Goal: Task Accomplishment & Management: Use online tool/utility

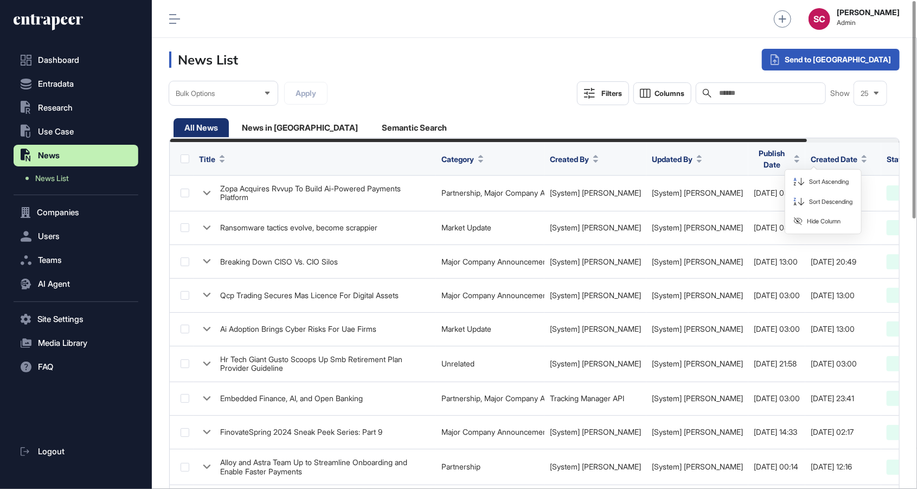
scroll to position [1, 1]
click at [826, 204] on span "Sort Descending" at bounding box center [830, 201] width 43 height 9
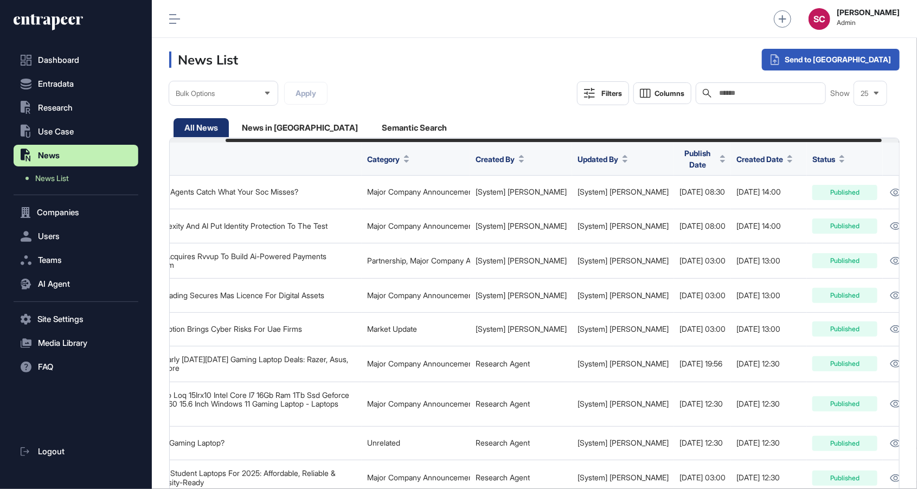
scroll to position [0, 82]
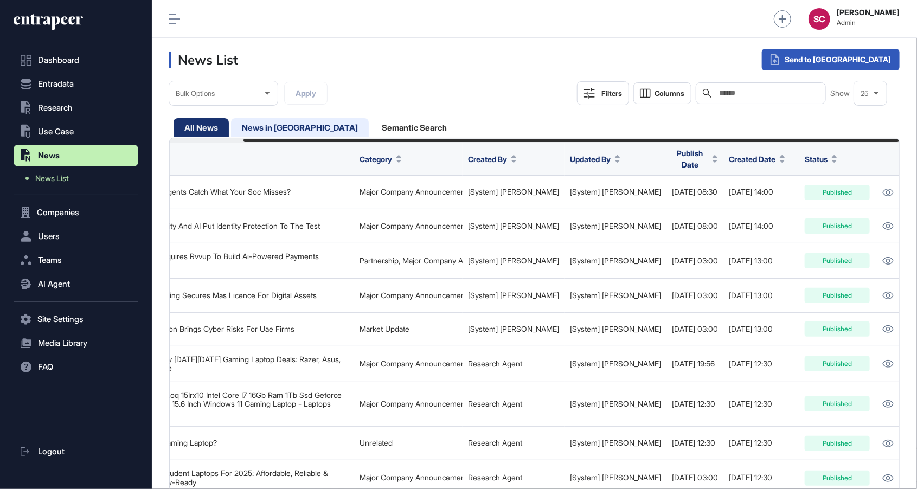
click at [371, 123] on div "News in Queue" at bounding box center [414, 127] width 87 height 19
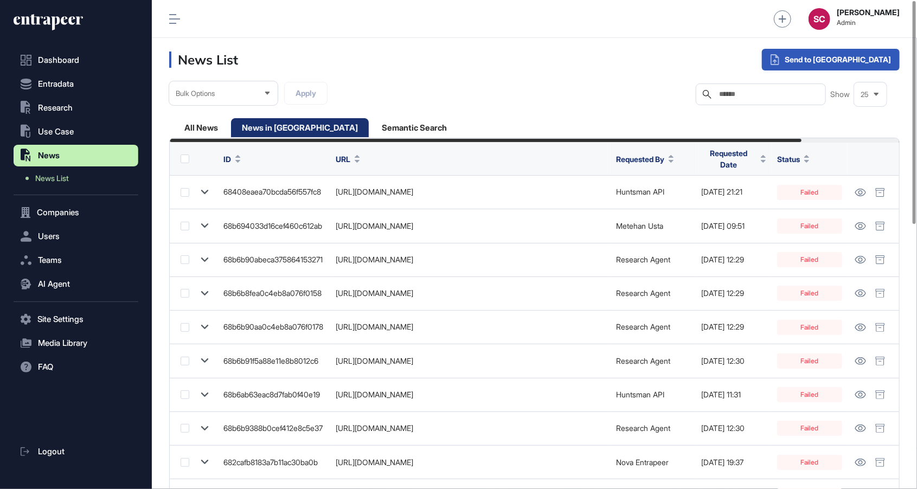
scroll to position [0, 113]
click at [740, 162] on span "Requested Date" at bounding box center [728, 159] width 55 height 23
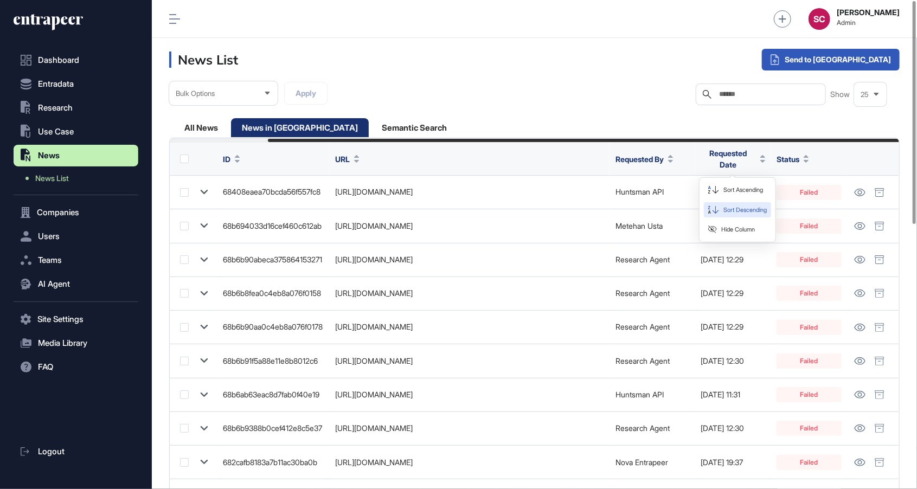
click at [744, 212] on span "Sort Descending" at bounding box center [745, 210] width 43 height 9
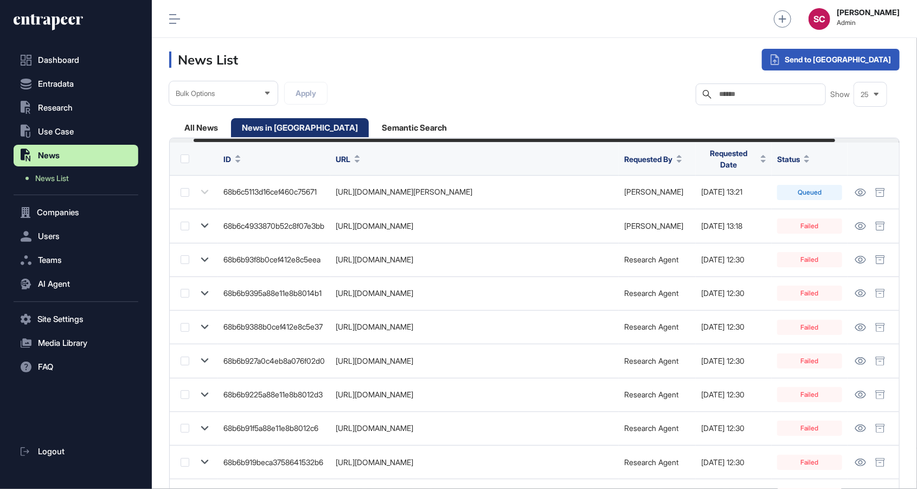
scroll to position [0, 101]
click at [231, 127] on div "All News" at bounding box center [300, 127] width 138 height 19
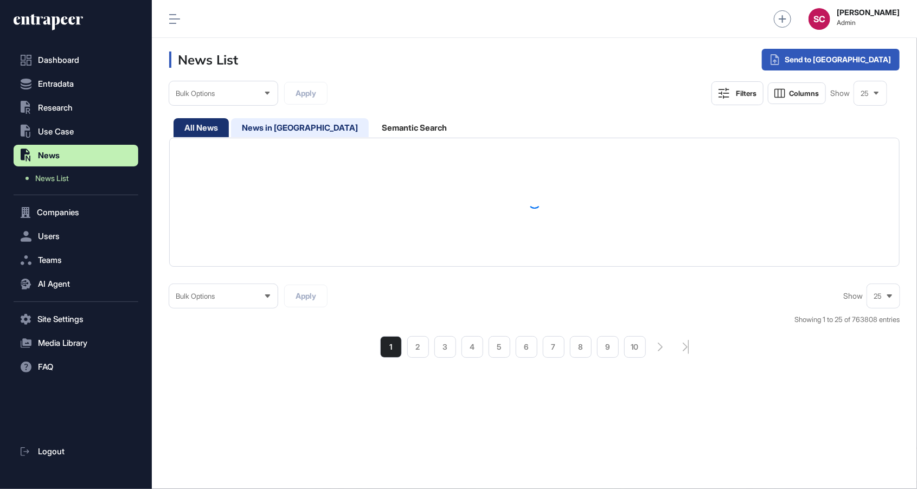
click at [371, 132] on div "News in Queue" at bounding box center [414, 127] width 87 height 19
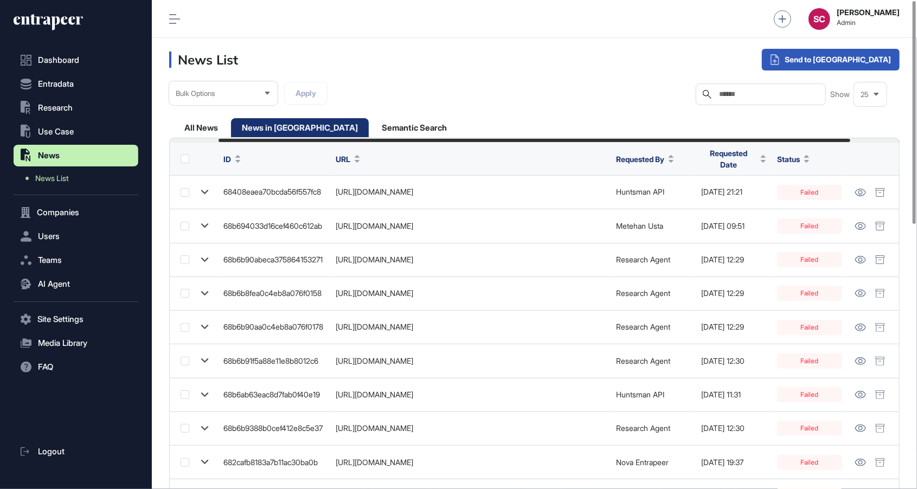
scroll to position [0, 113]
click at [231, 131] on div "All News" at bounding box center [300, 127] width 138 height 19
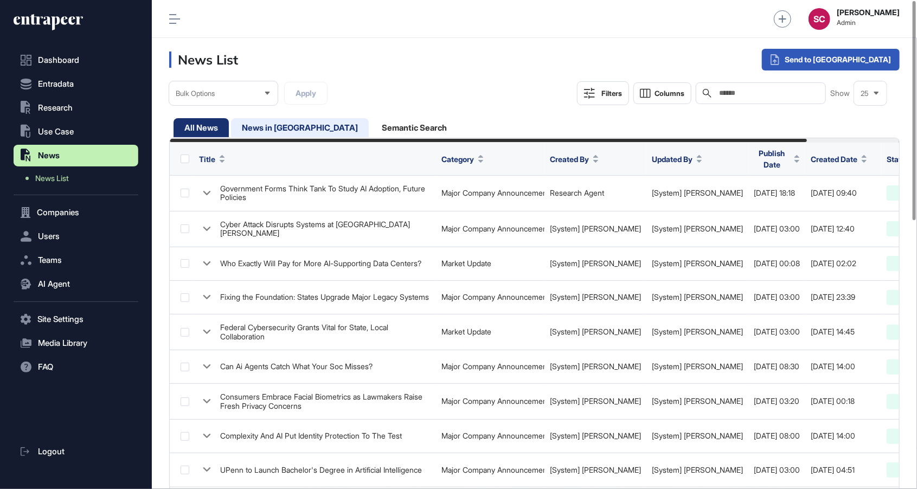
click at [371, 130] on div "News in Queue" at bounding box center [414, 127] width 87 height 19
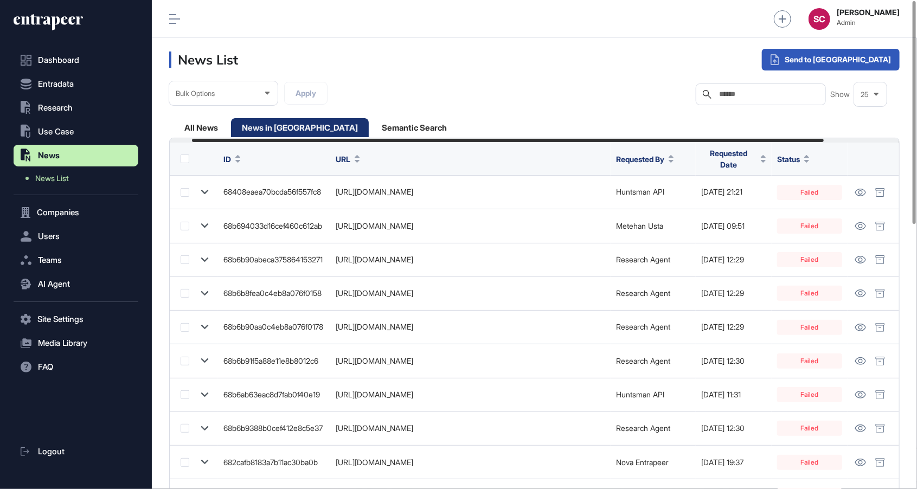
scroll to position [0, 113]
click at [741, 151] on span "Requested Date" at bounding box center [728, 159] width 55 height 23
click at [753, 213] on span "Sort Descending" at bounding box center [745, 210] width 43 height 9
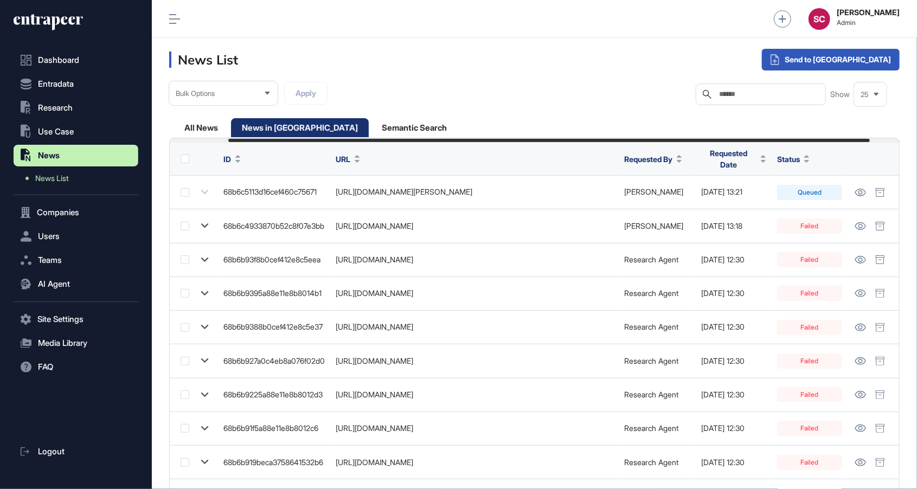
scroll to position [542, 765]
click at [837, 87] on div "Single Request" at bounding box center [802, 88] width 71 height 20
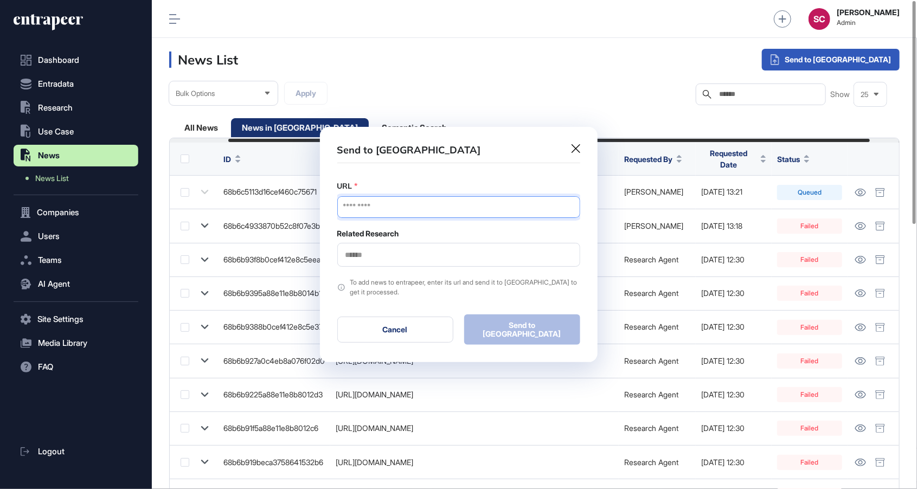
click at [498, 207] on input "URL" at bounding box center [458, 207] width 243 height 22
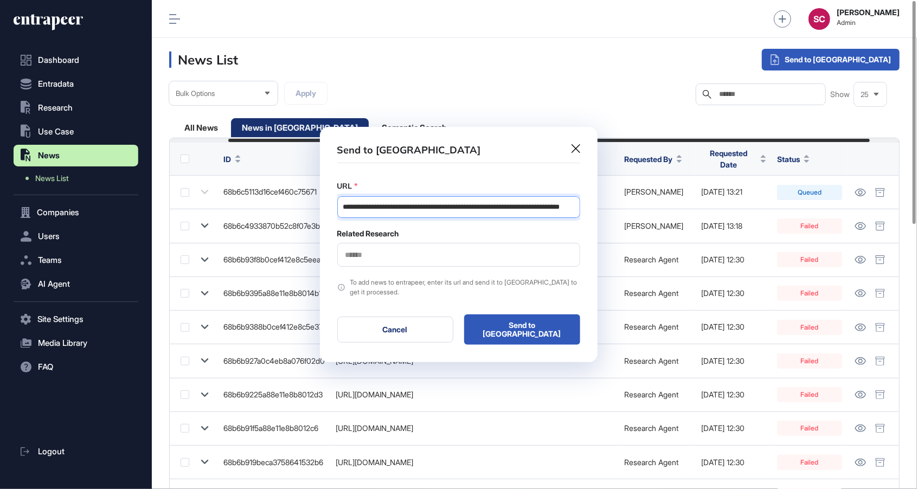
type input "**********"
click at [495, 258] on input "text" at bounding box center [458, 255] width 229 height 9
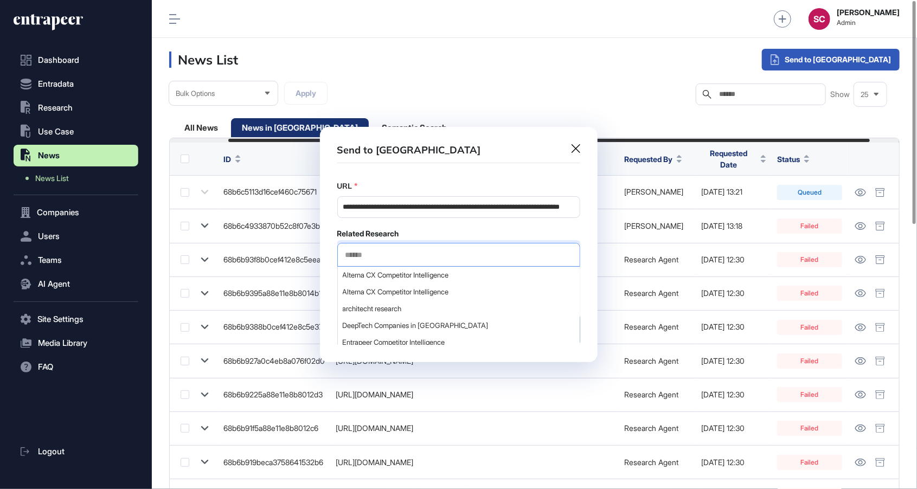
type input "*"
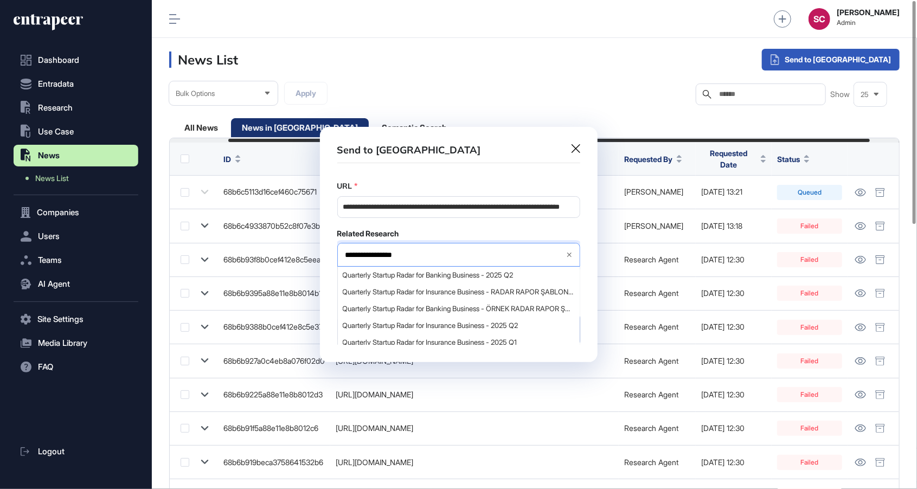
type input "**********"
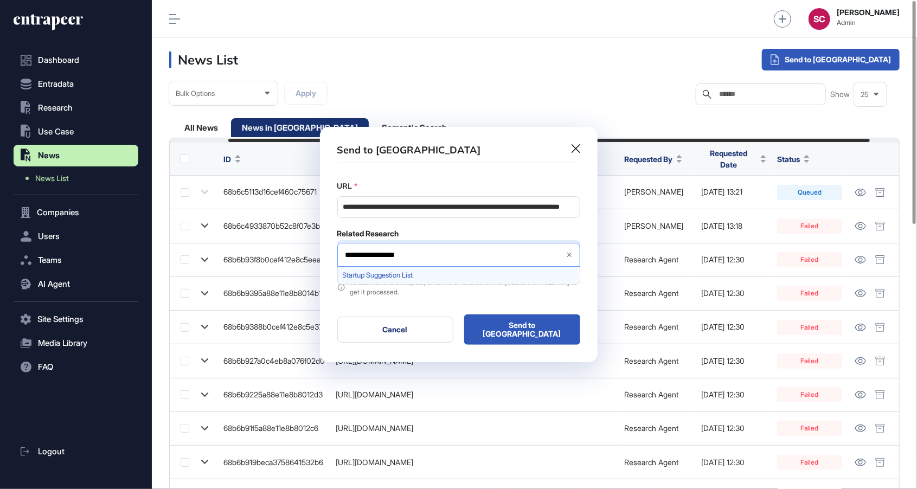
click at [498, 276] on span "Startup Suggestion List" at bounding box center [458, 275] width 231 height 8
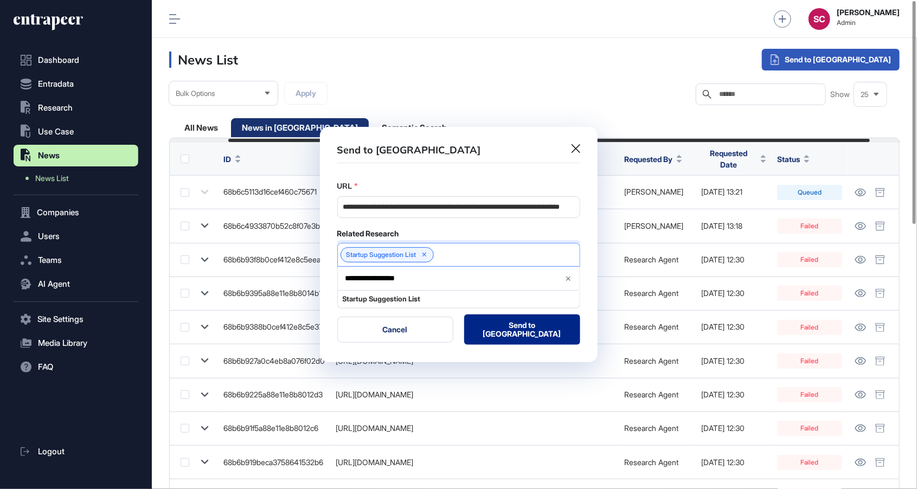
click at [542, 332] on button "Send to Portia" at bounding box center [522, 330] width 116 height 30
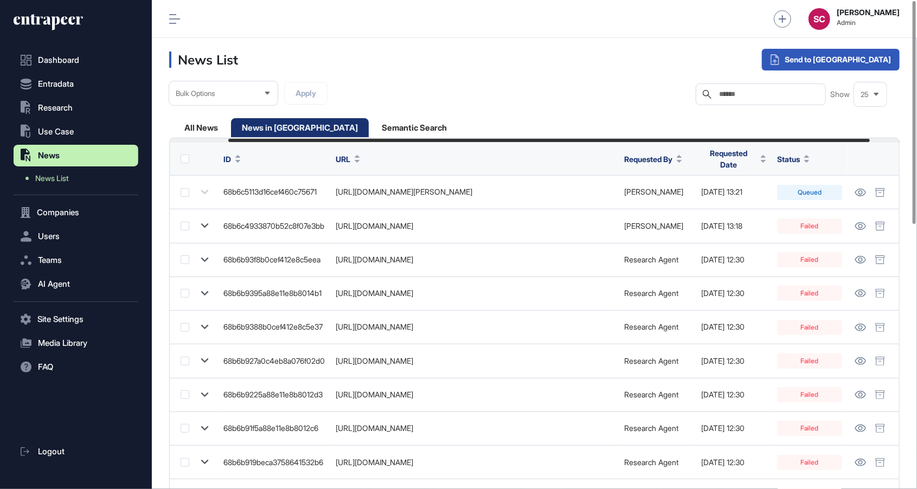
click at [757, 157] on span "Requested Date" at bounding box center [728, 159] width 55 height 23
click at [779, 212] on span "Sort Descending" at bounding box center [779, 210] width 43 height 9
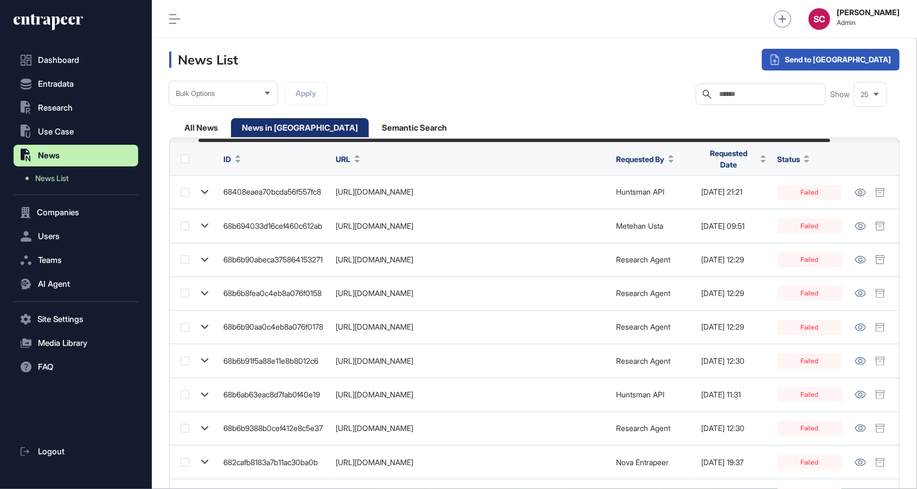
scroll to position [0, 113]
click at [231, 127] on div "All News" at bounding box center [300, 127] width 138 height 19
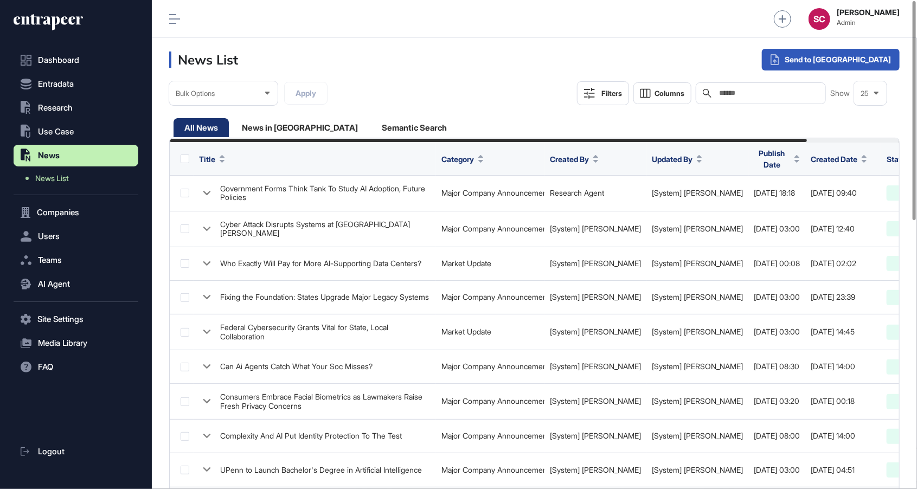
click at [823, 155] on span "Created Date" at bounding box center [834, 158] width 47 height 11
click at [837, 202] on span "Sort Descending" at bounding box center [830, 201] width 43 height 9
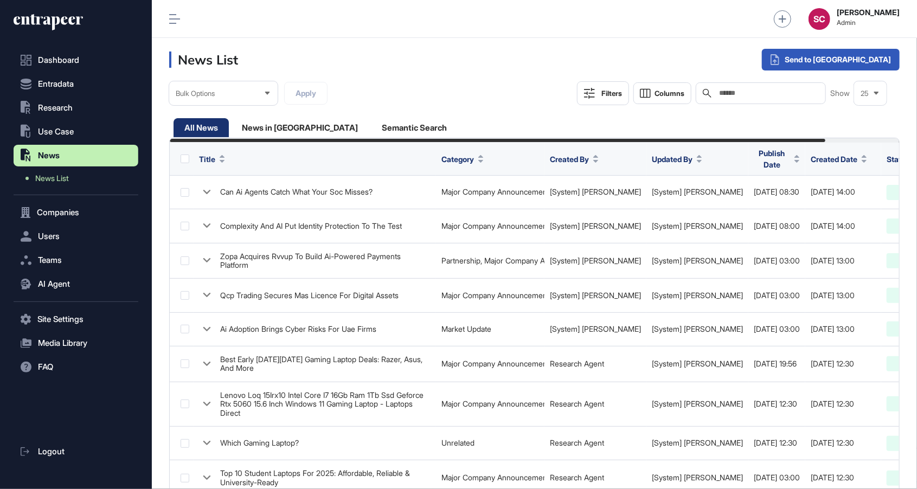
scroll to position [0, 82]
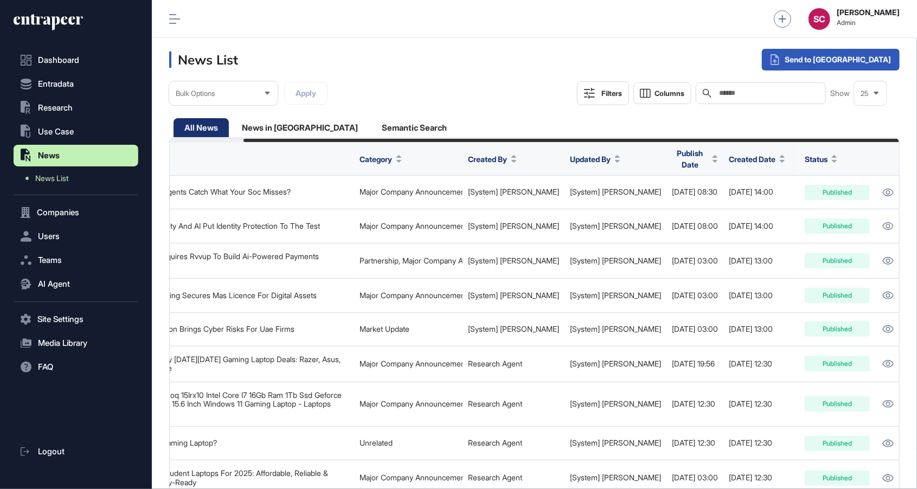
click at [729, 154] on span "Created Date" at bounding box center [752, 158] width 47 height 11
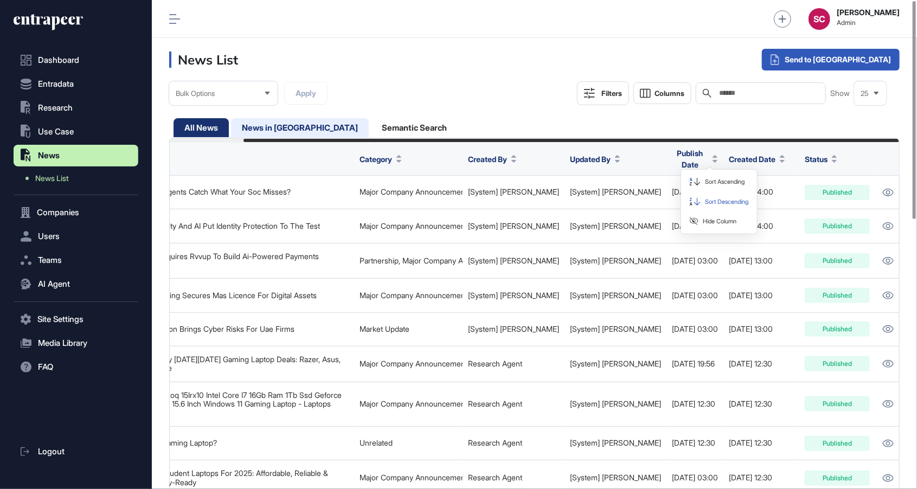
click at [371, 131] on div "News in Queue" at bounding box center [414, 127] width 87 height 19
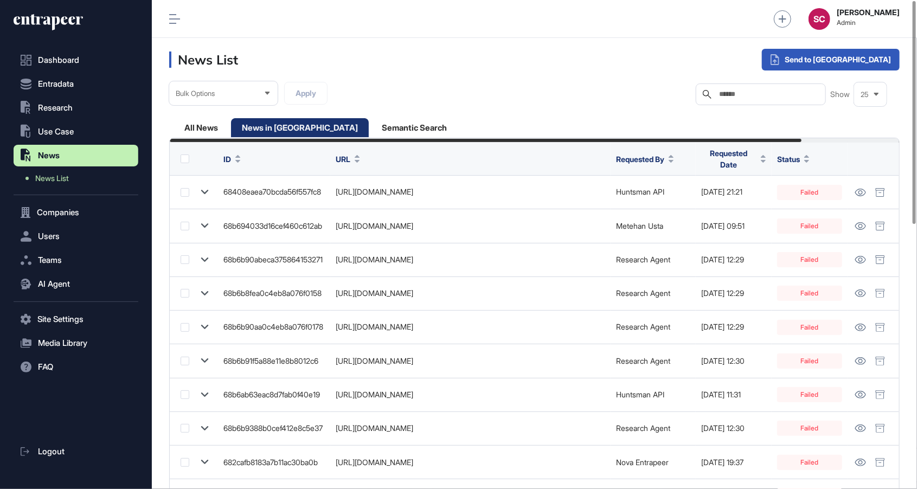
click at [664, 154] on span "Requested By" at bounding box center [640, 158] width 48 height 11
click at [745, 159] on span "Requested Date" at bounding box center [728, 159] width 55 height 23
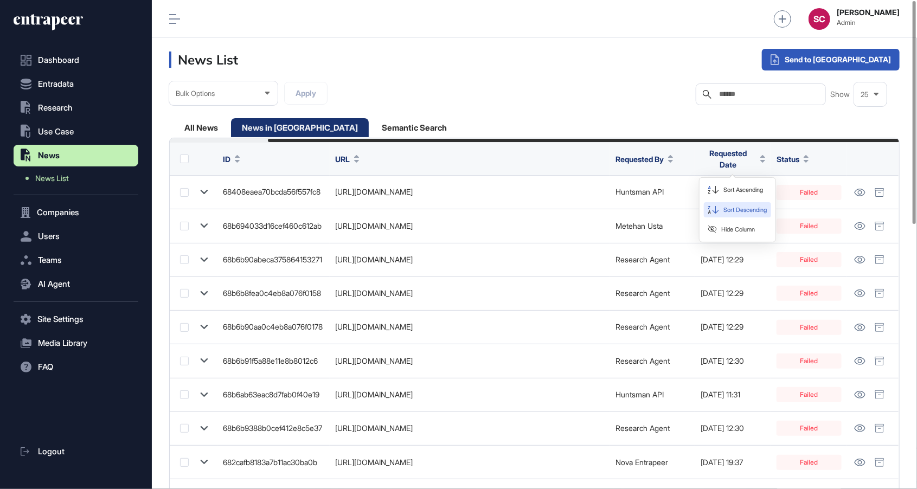
click at [746, 214] on div "Sort Descending" at bounding box center [737, 210] width 67 height 16
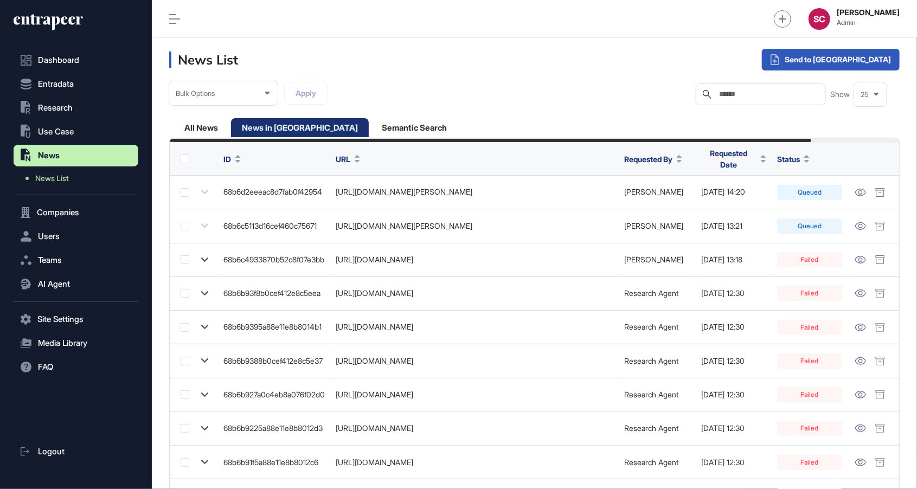
scroll to position [0, 101]
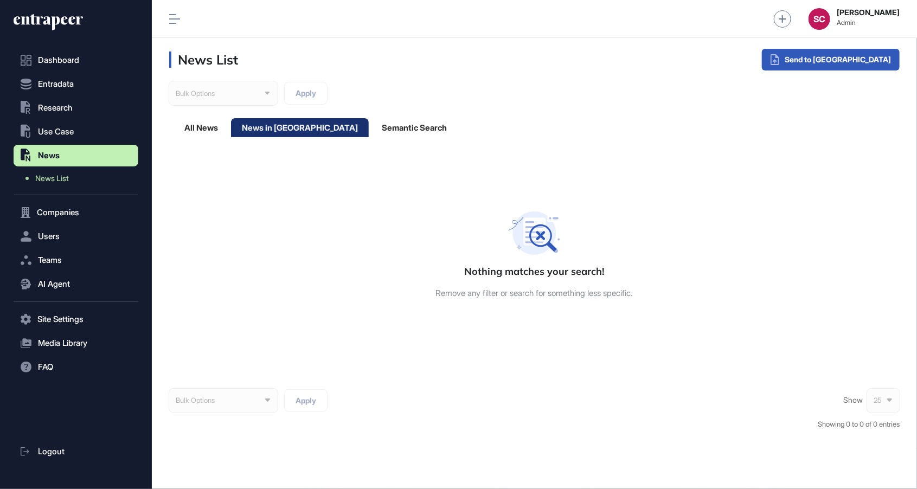
click at [260, 119] on div "News in Queue" at bounding box center [300, 127] width 138 height 19
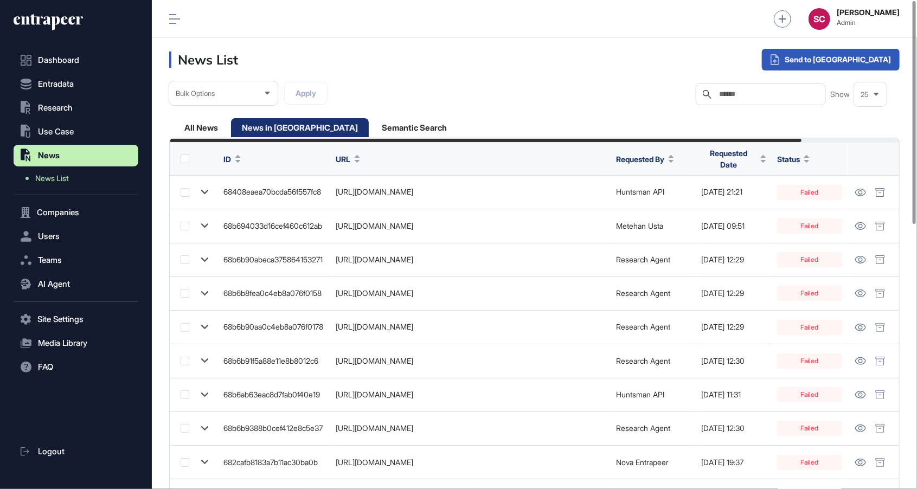
scroll to position [0, 113]
click at [231, 121] on div "All News" at bounding box center [300, 127] width 138 height 19
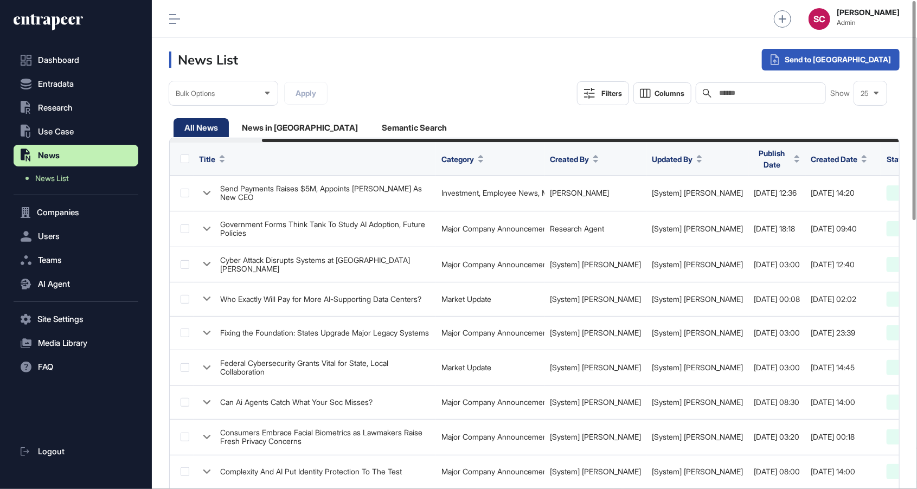
scroll to position [0, 105]
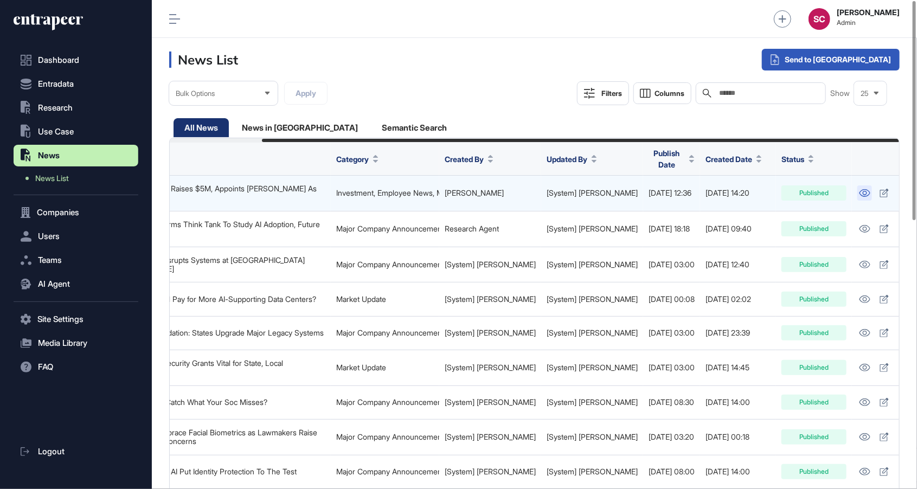
click at [859, 190] on icon at bounding box center [864, 193] width 11 height 8
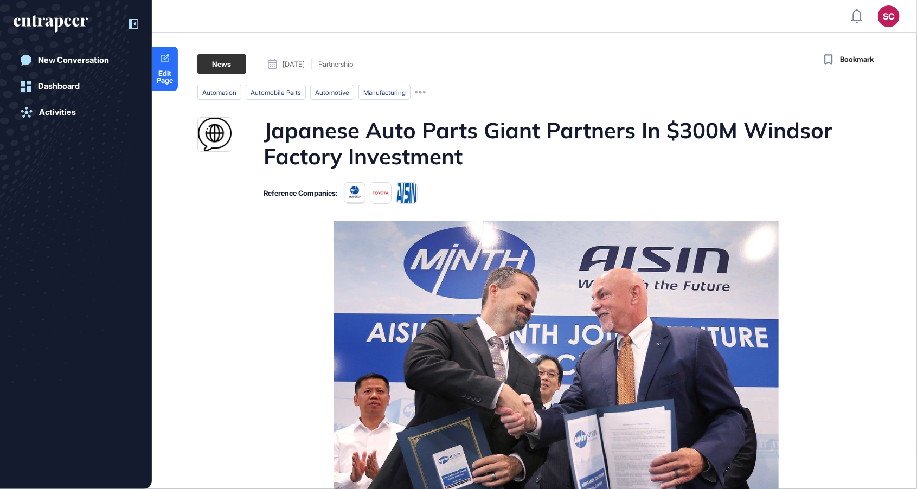
click at [135, 24] on icon at bounding box center [135, 23] width 2 height 3
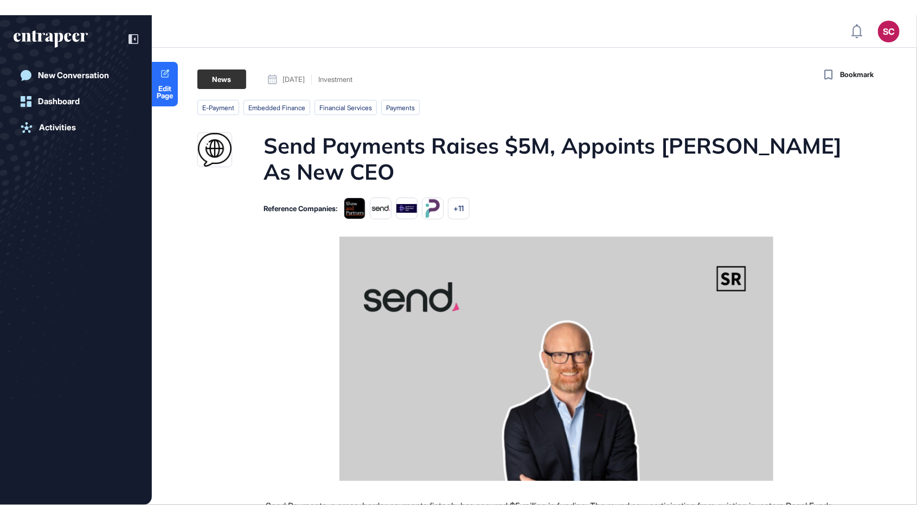
scroll to position [573, 917]
